Goal: Navigation & Orientation: Understand site structure

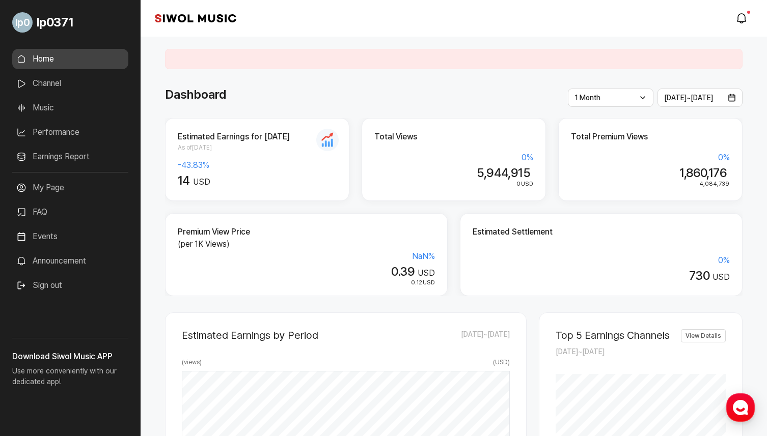
click at [54, 87] on link "Channel" at bounding box center [70, 83] width 116 height 20
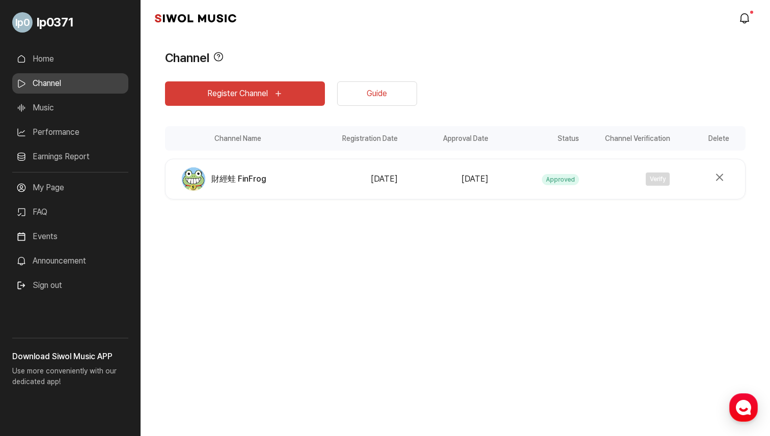
click at [49, 112] on link "Music" at bounding box center [70, 108] width 116 height 20
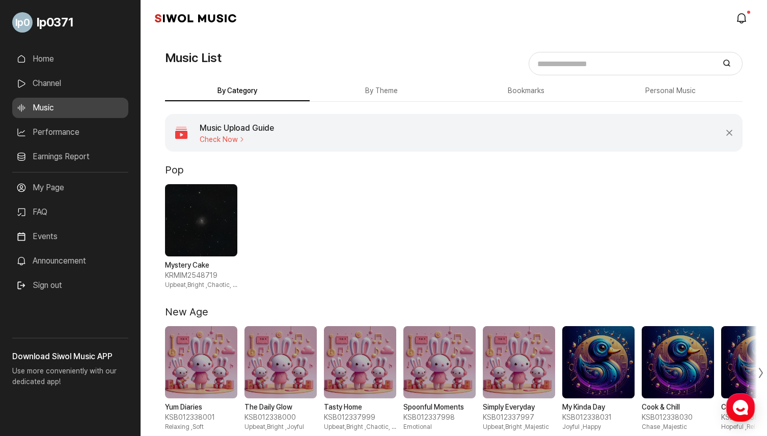
click at [61, 135] on link "Performance" at bounding box center [70, 132] width 116 height 20
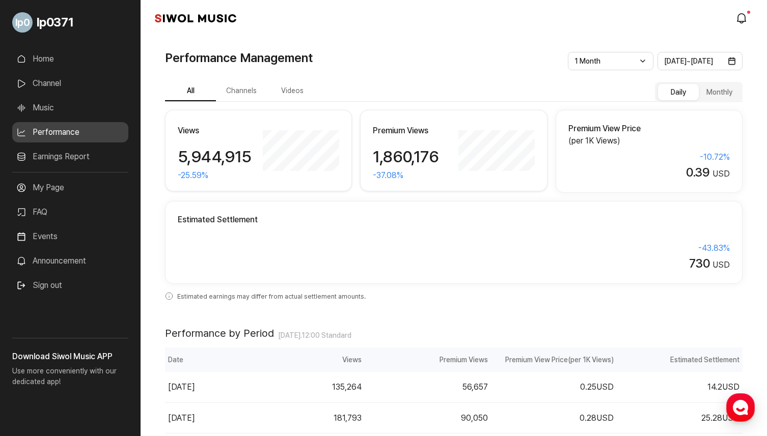
click at [230, 92] on button "Channels" at bounding box center [241, 91] width 51 height 20
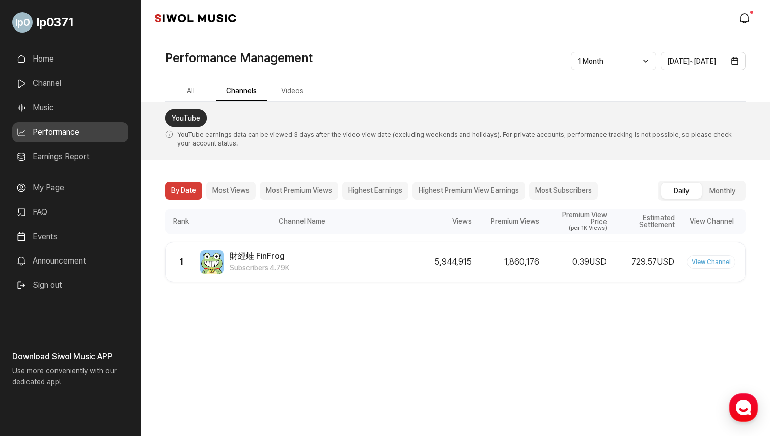
click at [74, 157] on link "Earnings Report" at bounding box center [70, 157] width 116 height 20
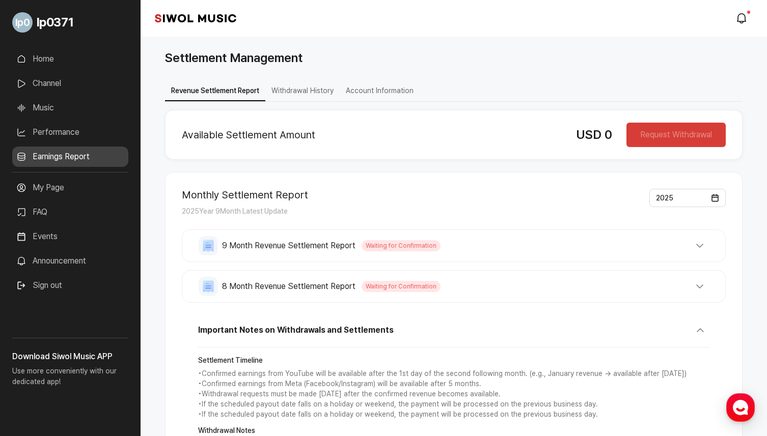
click at [59, 212] on link "FAQ" at bounding box center [70, 212] width 116 height 20
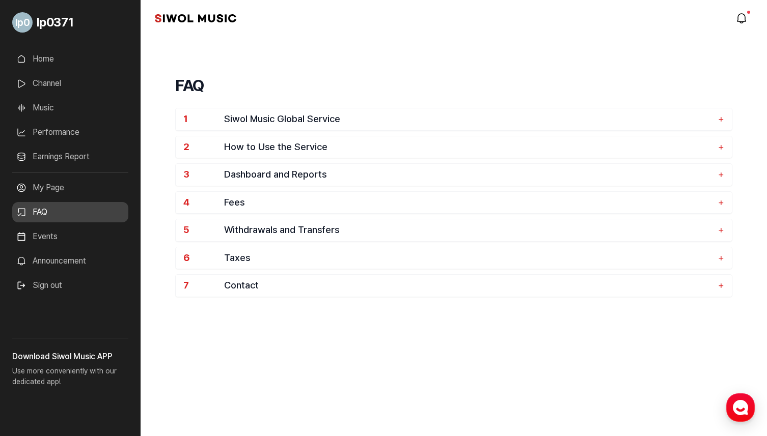
click at [53, 228] on link "Events" at bounding box center [70, 237] width 116 height 20
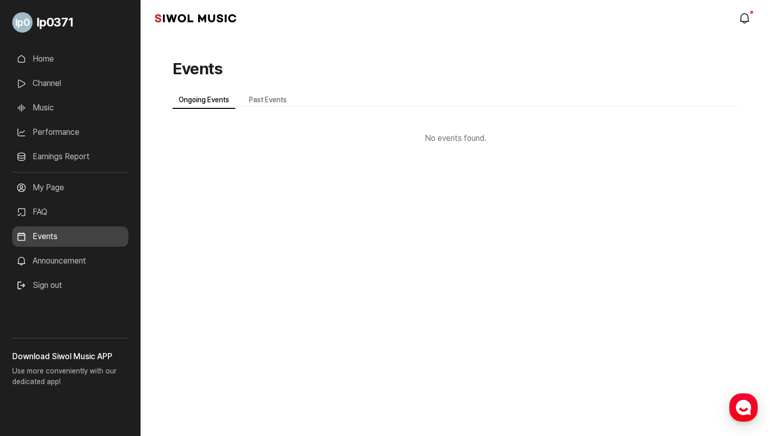
click at [59, 213] on link "FAQ" at bounding box center [70, 212] width 116 height 20
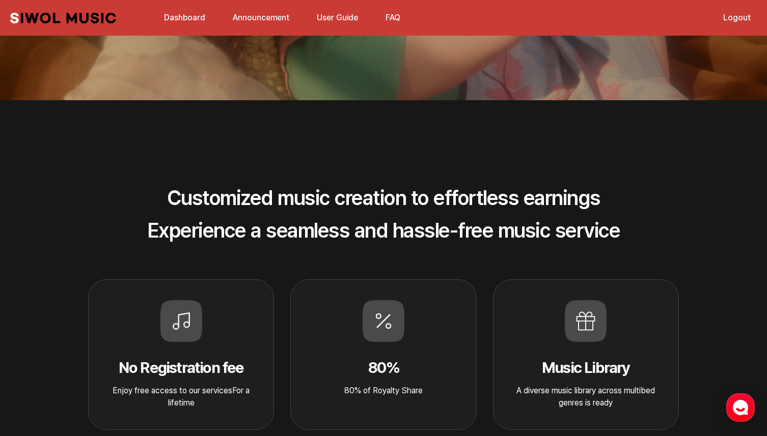
scroll to position [318, 0]
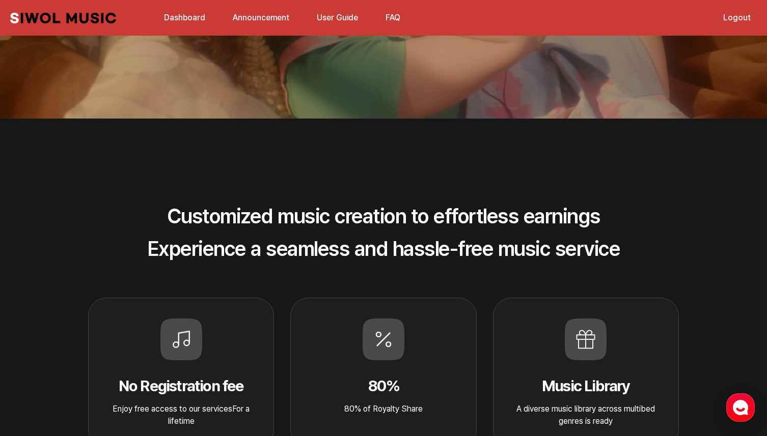
click at [469, 158] on section "Customized music creation to effortless earnings Experience a seamless and hass…" at bounding box center [383, 308] width 767 height 379
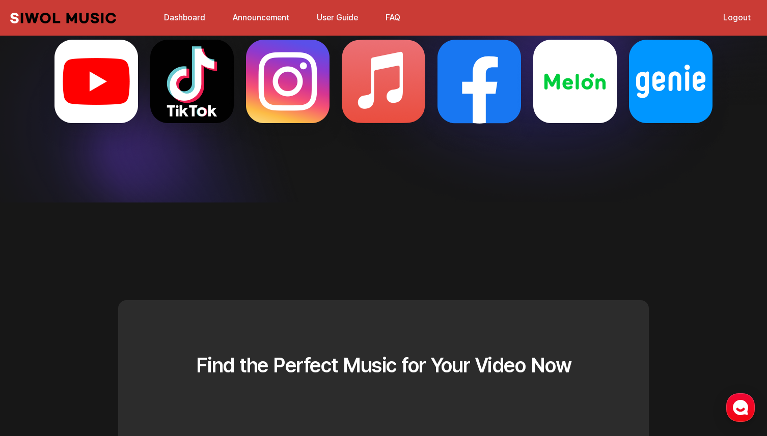
scroll to position [2440, 0]
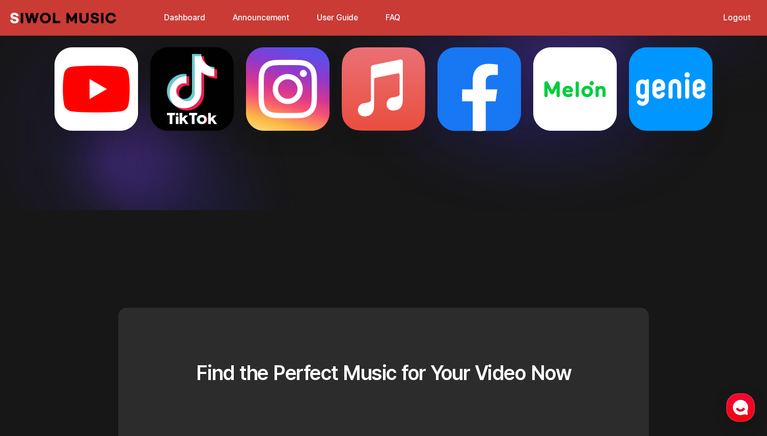
click at [460, 230] on ul at bounding box center [383, 128] width 767 height 229
click at [496, 210] on ul at bounding box center [383, 128] width 767 height 229
click at [391, 216] on ul at bounding box center [383, 128] width 767 height 229
click at [395, 232] on ul at bounding box center [383, 128] width 767 height 229
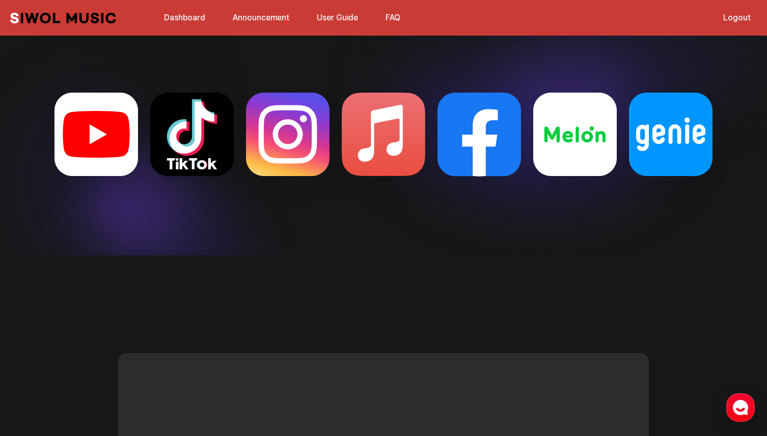
scroll to position [1975, 0]
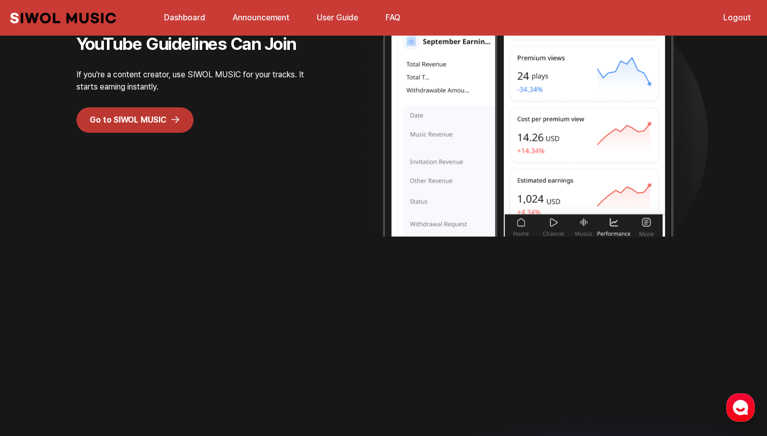
click at [188, 16] on link "Dashboard" at bounding box center [184, 18] width 53 height 22
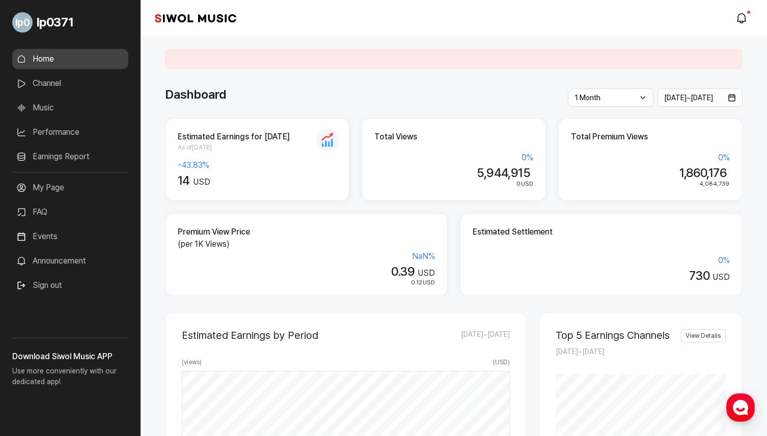
click at [60, 89] on link "Channel" at bounding box center [70, 83] width 116 height 20
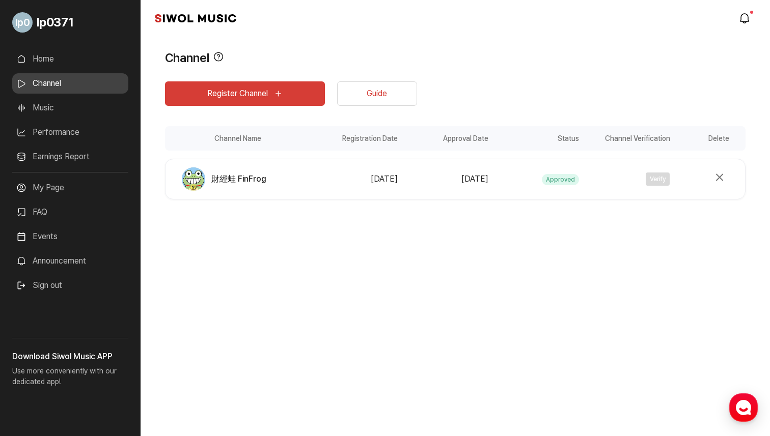
click at [68, 108] on link "Music" at bounding box center [70, 108] width 116 height 20
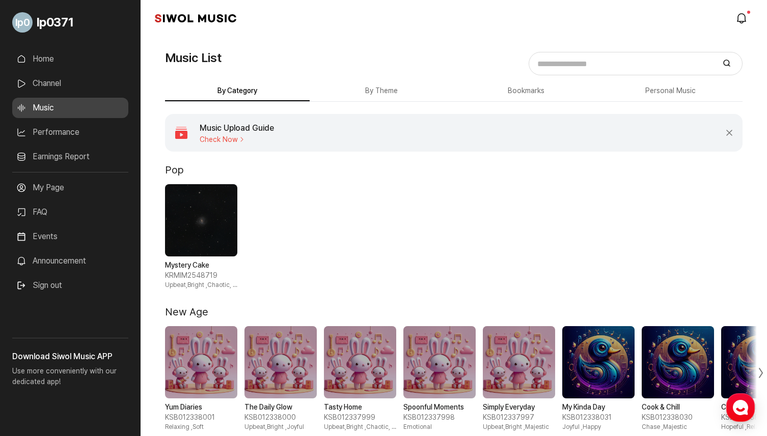
click at [68, 135] on link "Performance" at bounding box center [70, 132] width 116 height 20
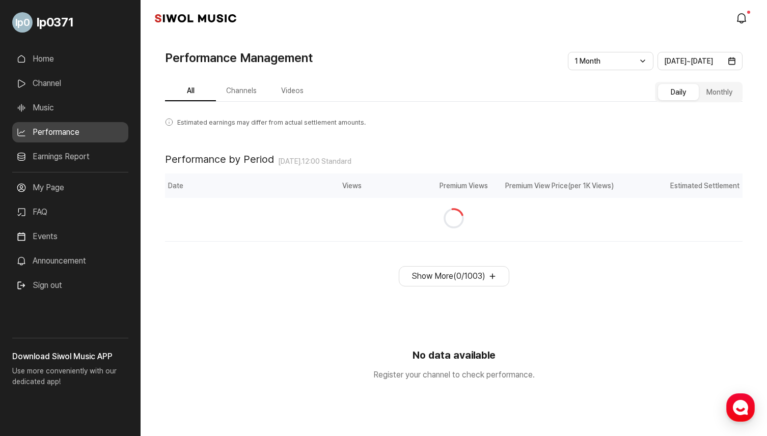
click at [68, 154] on link "Earnings Report" at bounding box center [70, 157] width 116 height 20
click at [77, 138] on link "Performance" at bounding box center [70, 132] width 116 height 20
click at [76, 115] on link "Music" at bounding box center [70, 108] width 116 height 20
click at [76, 95] on ul "Home Channel Music Performance Earnings Report More" at bounding box center [70, 110] width 116 height 123
click at [63, 75] on link "Channel" at bounding box center [70, 83] width 116 height 20
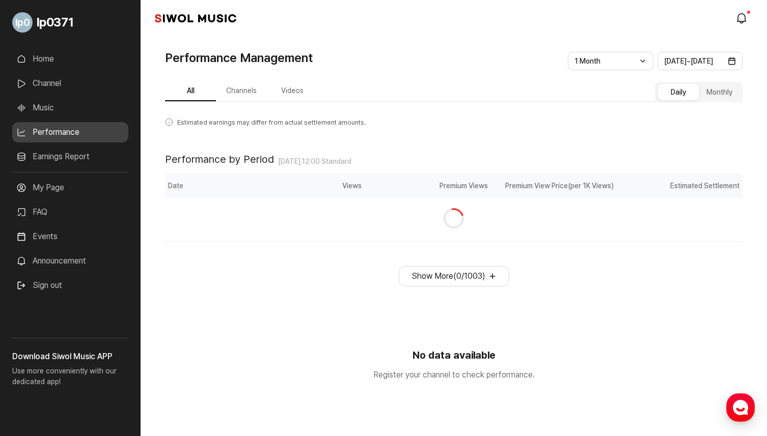
click at [54, 84] on link "Channel" at bounding box center [70, 83] width 116 height 20
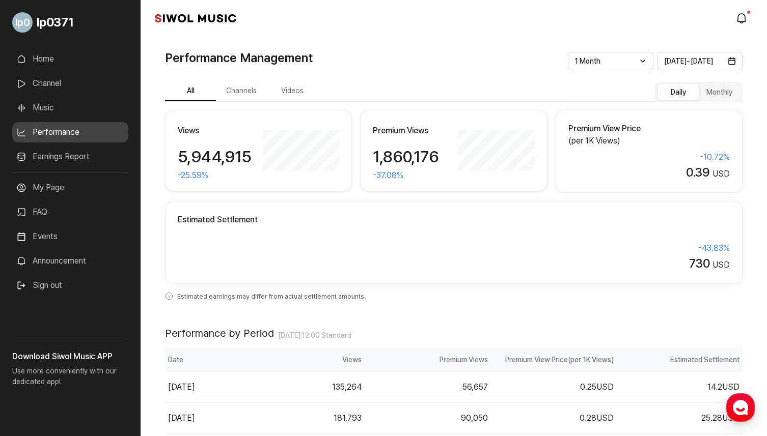
click at [462, 53] on div "Performance Management" at bounding box center [453, 58] width 577 height 18
